Goal: Use online tool/utility: Utilize a website feature to perform a specific function

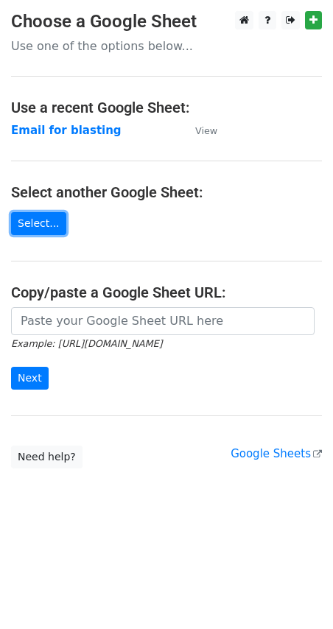
click at [28, 223] on link "Select..." at bounding box center [38, 223] width 55 height 23
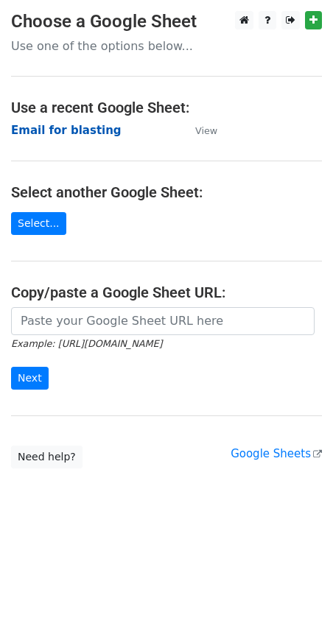
click at [59, 128] on strong "Email for blasting" at bounding box center [66, 130] width 110 height 13
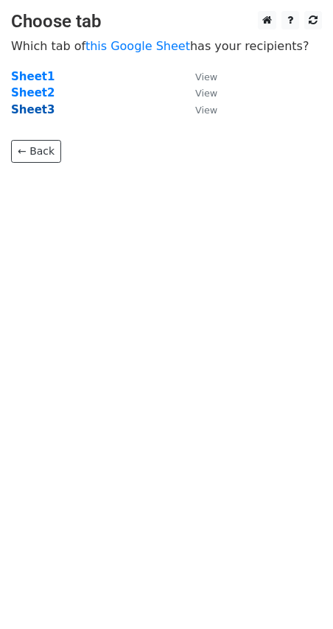
click at [34, 113] on strong "Sheet3" at bounding box center [32, 109] width 43 height 13
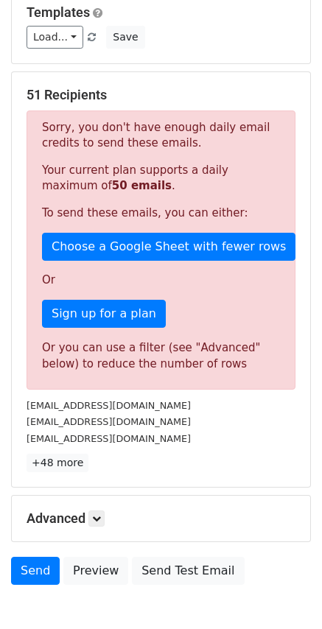
scroll to position [221, 0]
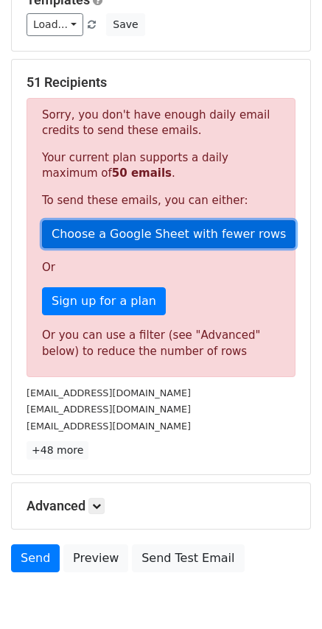
click at [121, 234] on link "Choose a Google Sheet with fewer rows" at bounding box center [168, 234] width 253 height 28
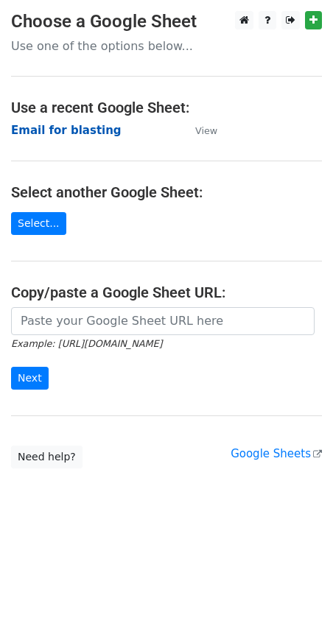
click at [63, 125] on strong "Email for blasting" at bounding box center [66, 130] width 110 height 13
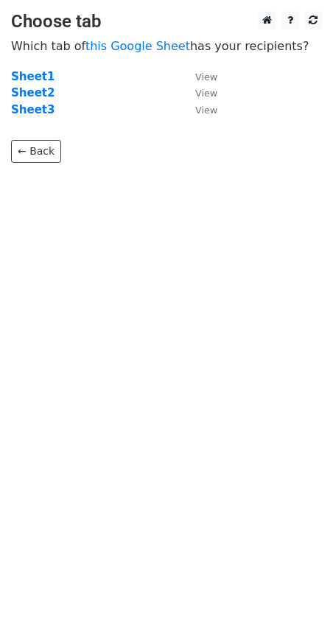
click at [35, 117] on td "Sheet3" at bounding box center [95, 110] width 169 height 17
click at [33, 113] on strong "Sheet3" at bounding box center [32, 109] width 43 height 13
